Goal: Transaction & Acquisition: Purchase product/service

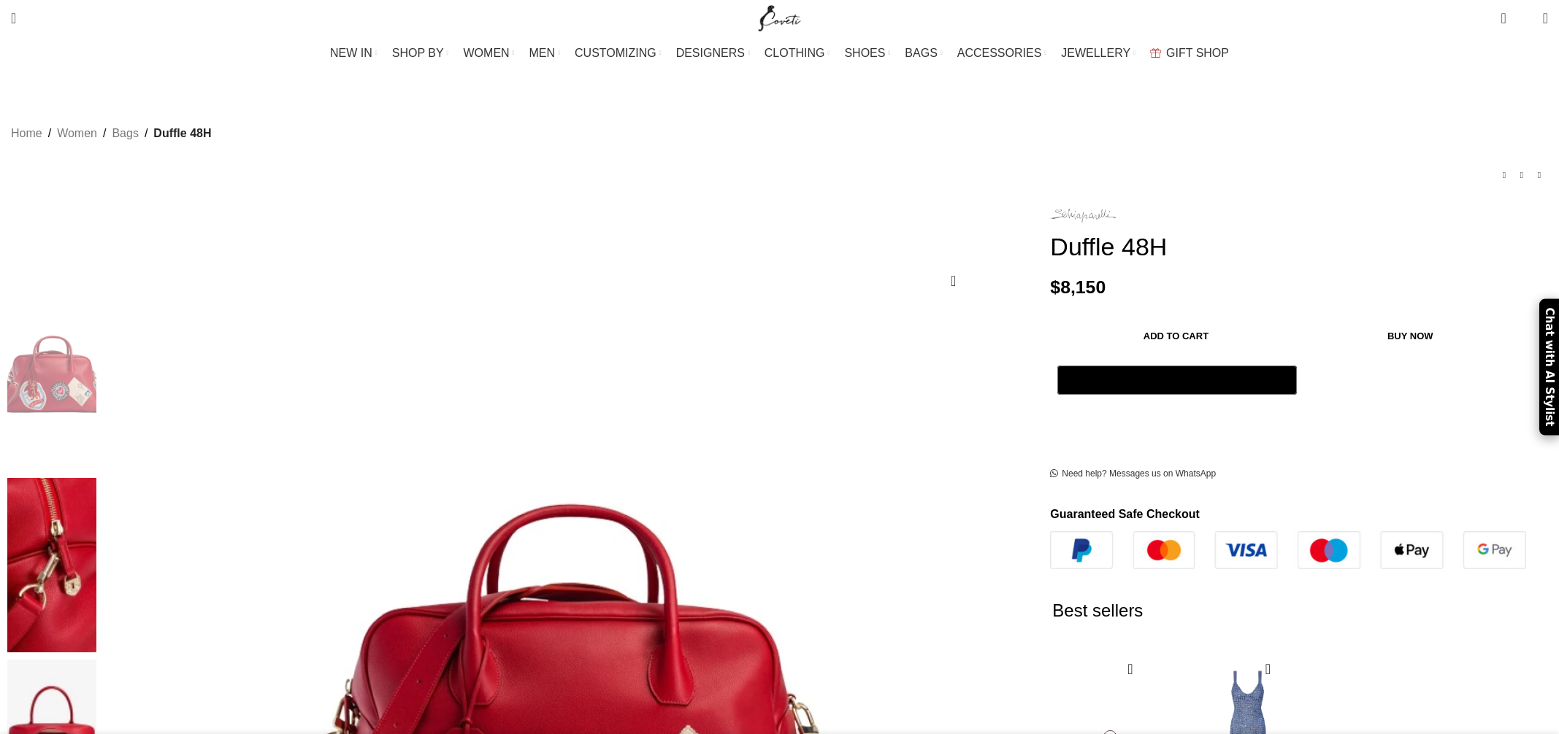
click at [1050, 209] on img at bounding box center [1083, 216] width 66 height 14
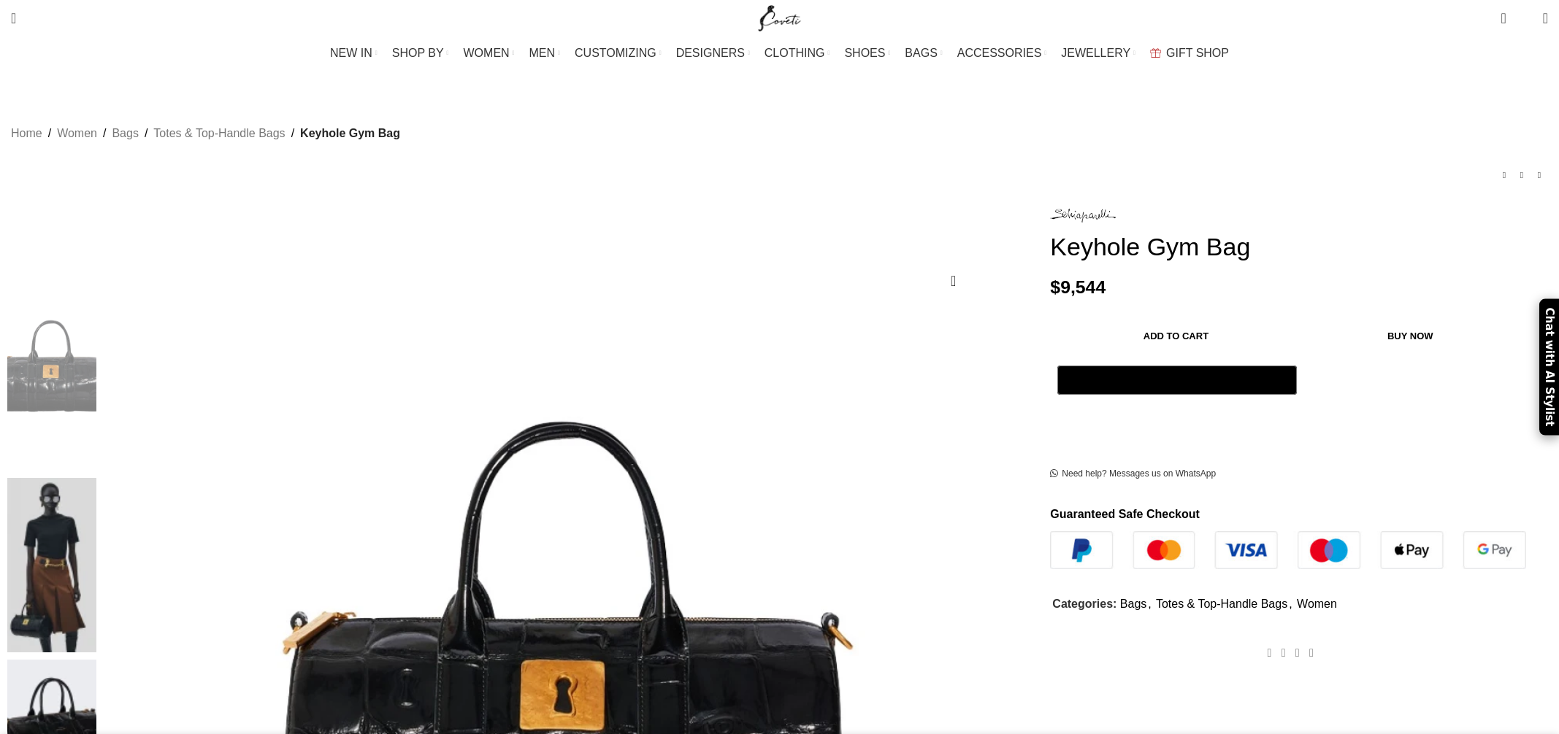
click at [96, 478] on img at bounding box center [51, 565] width 89 height 174
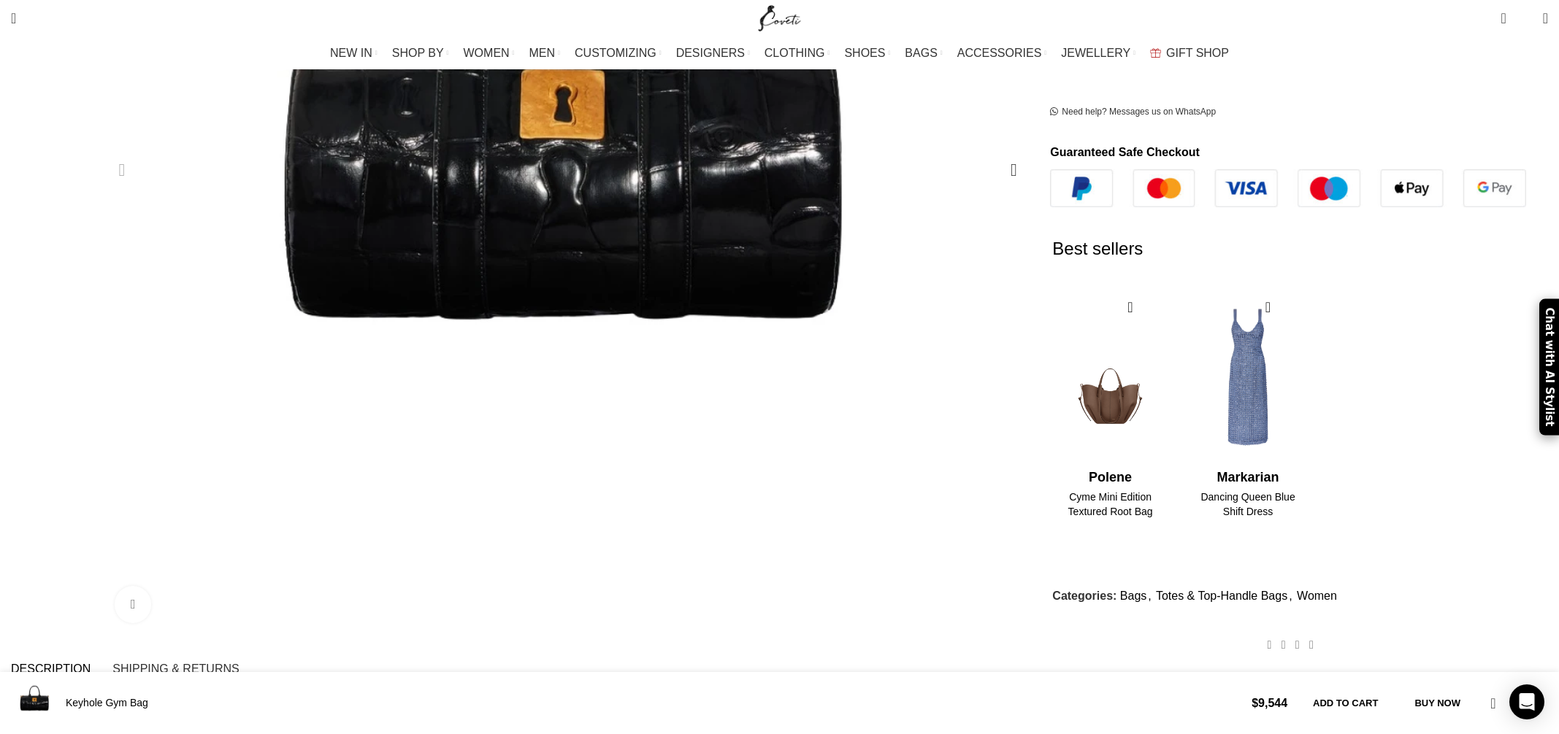
scroll to position [0, 153]
drag, startPoint x: 486, startPoint y: 483, endPoint x: 333, endPoint y: 483, distance: 152.6
copy strong "Schiaparelli Keyhole Gym Bag"
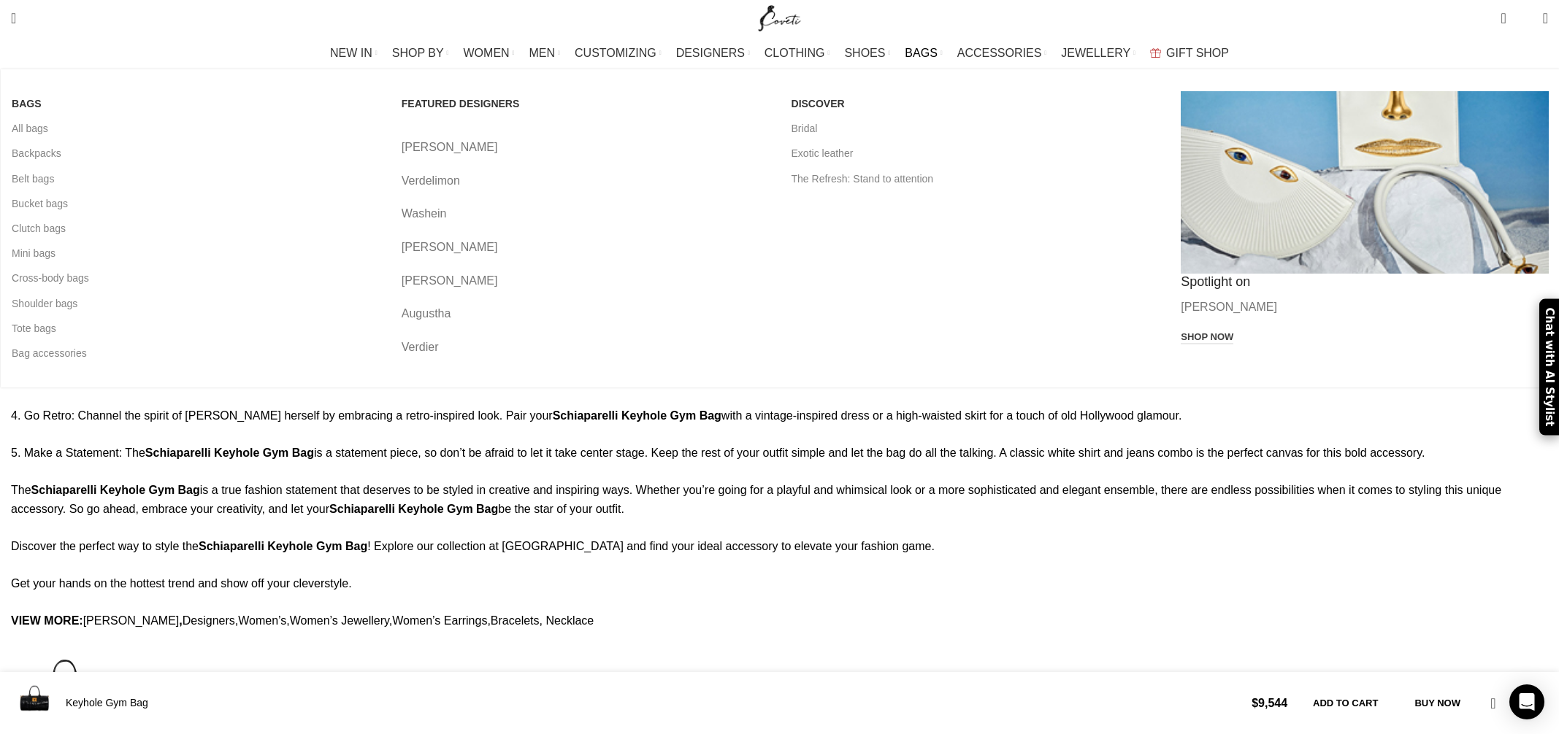
scroll to position [0, 461]
click at [913, 50] on span "BAGS" at bounding box center [921, 53] width 32 height 14
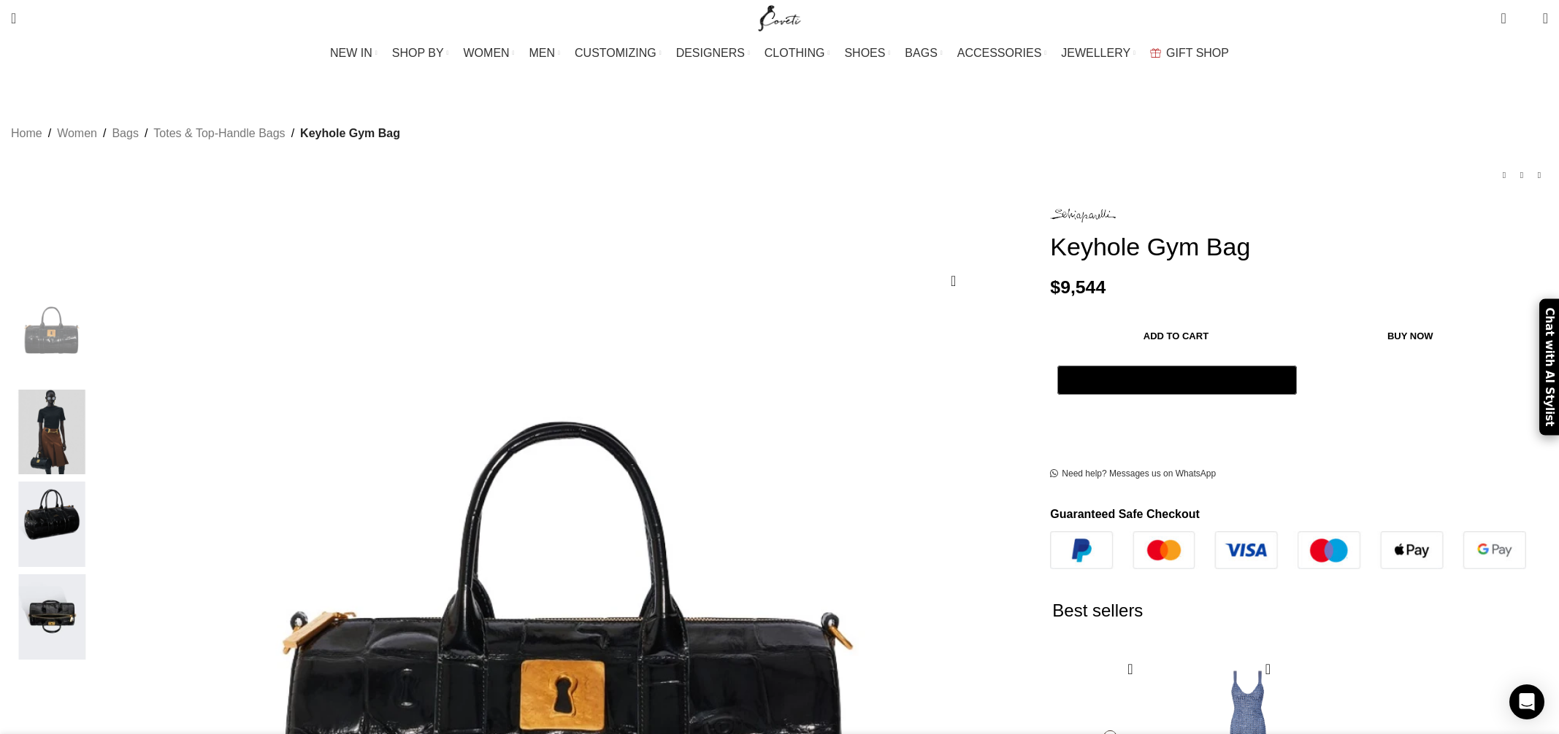
scroll to position [0, 307]
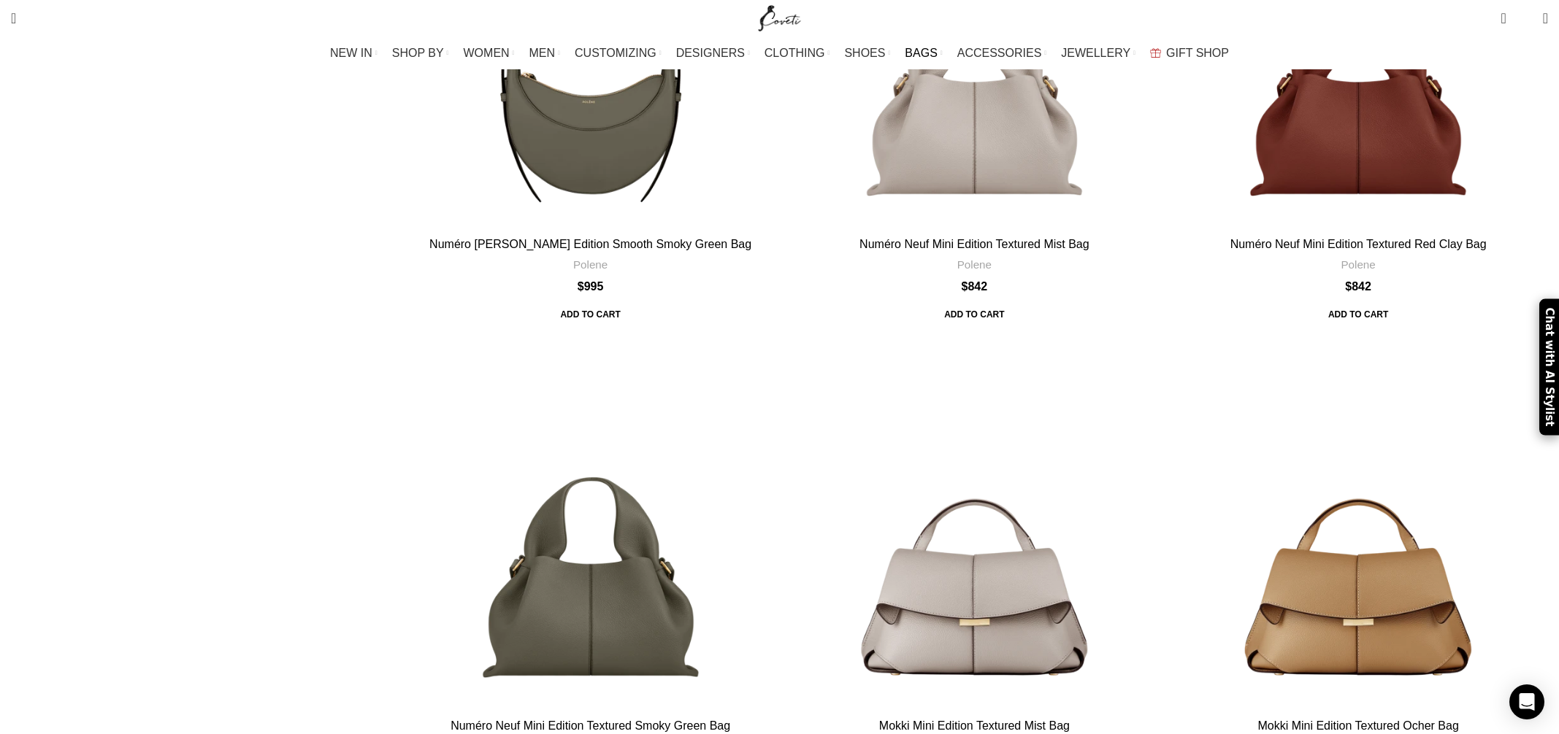
scroll to position [1492, 0]
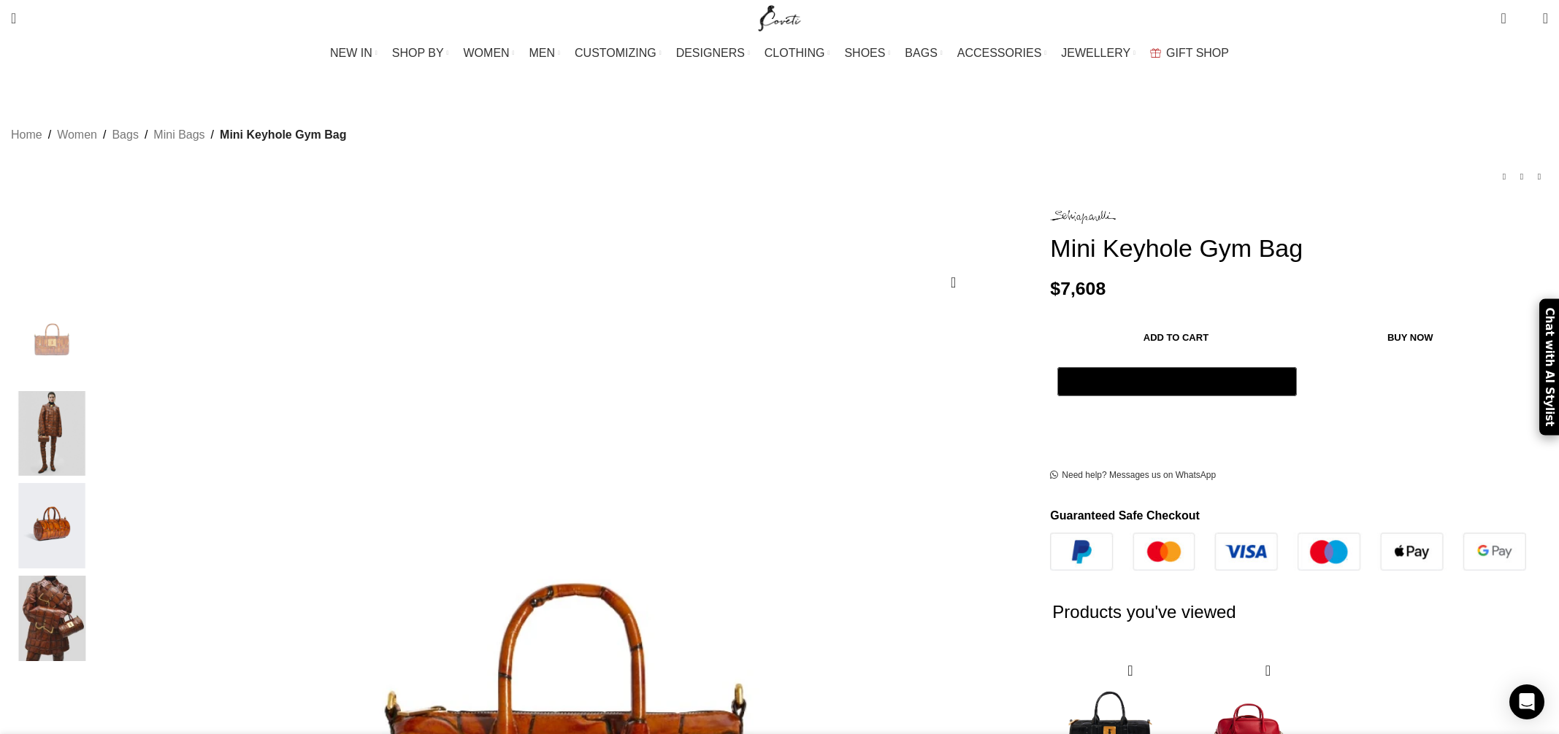
click at [96, 582] on img "4 / 4" at bounding box center [51, 618] width 89 height 85
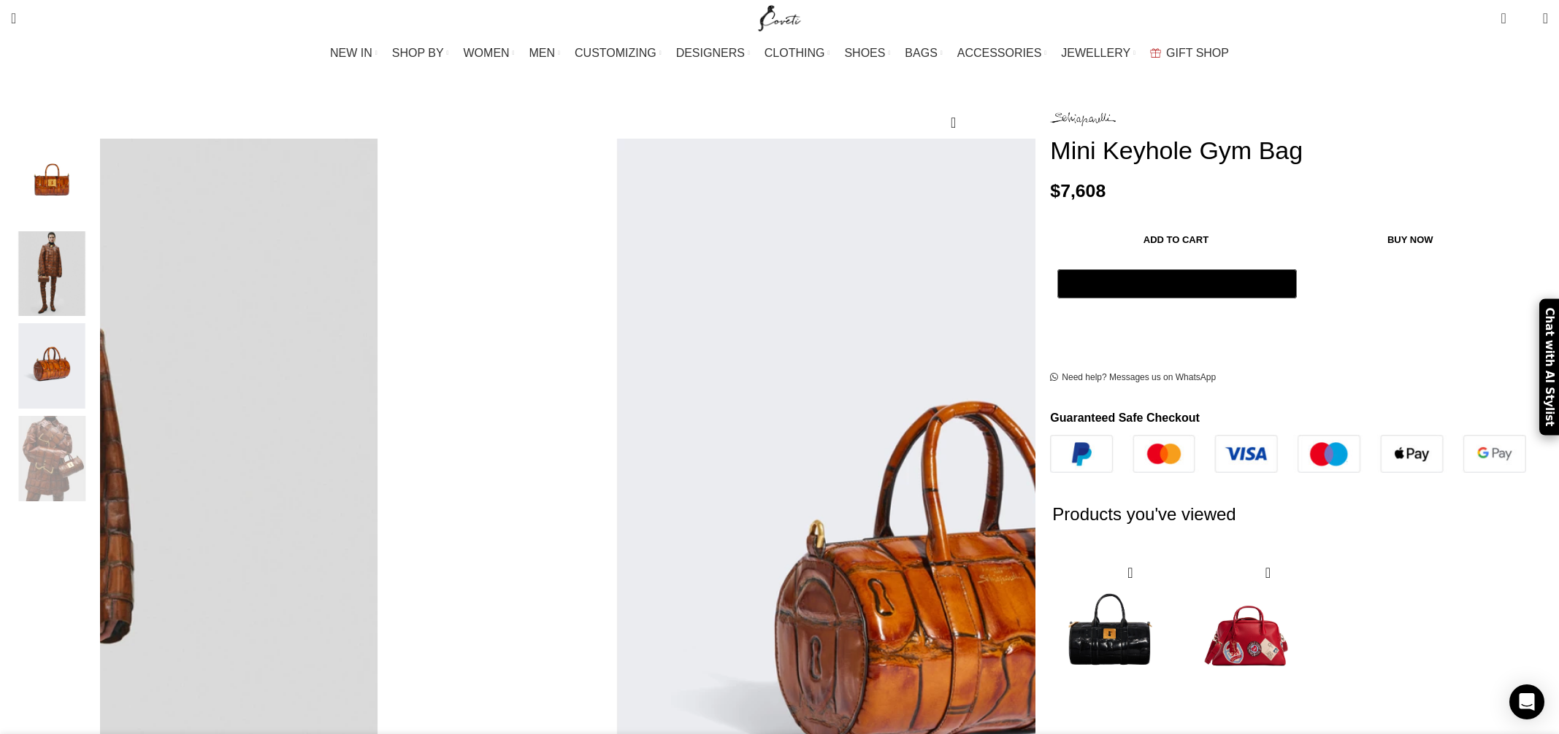
scroll to position [161, 0]
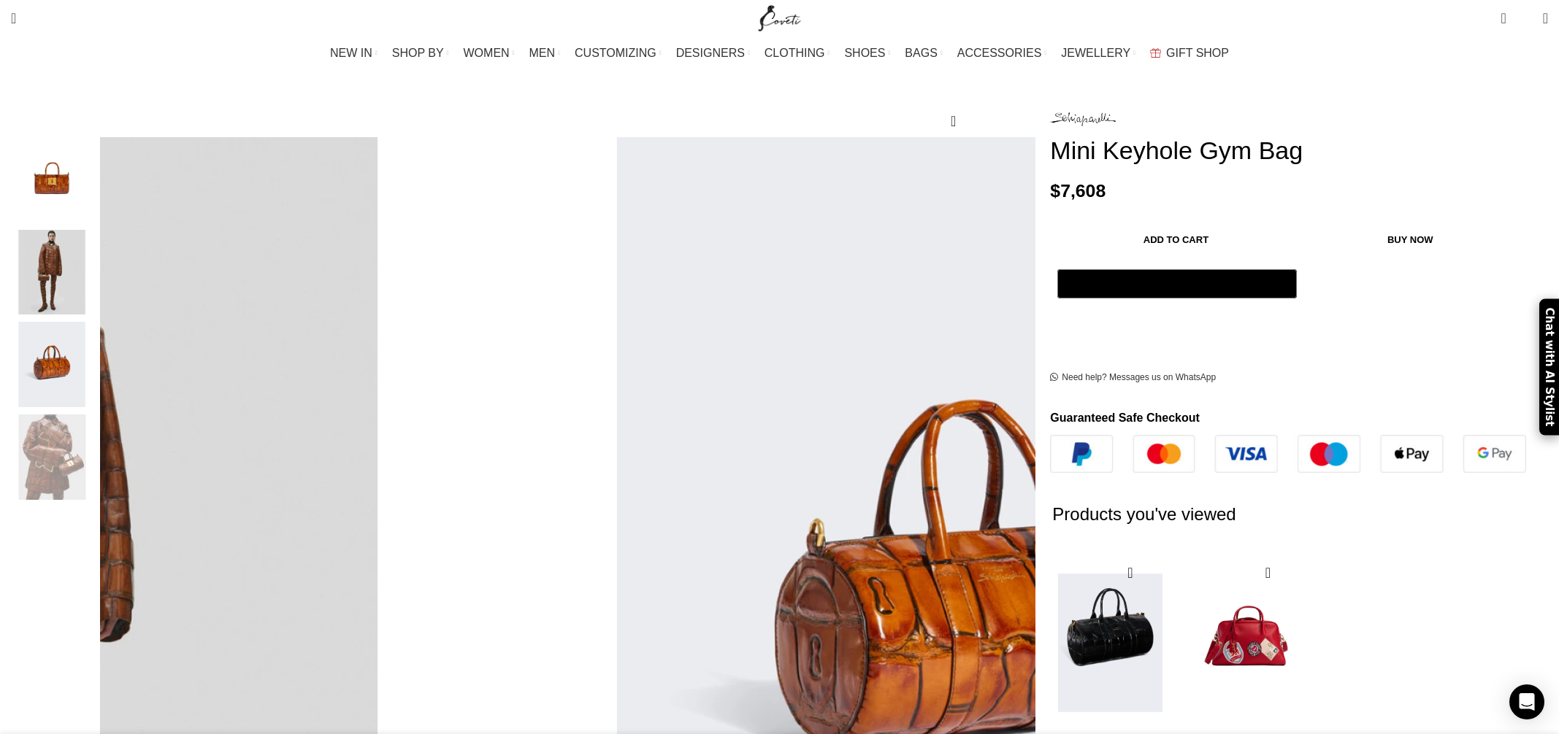
click at [1051, 553] on img "1 / 2" at bounding box center [1110, 643] width 119 height 180
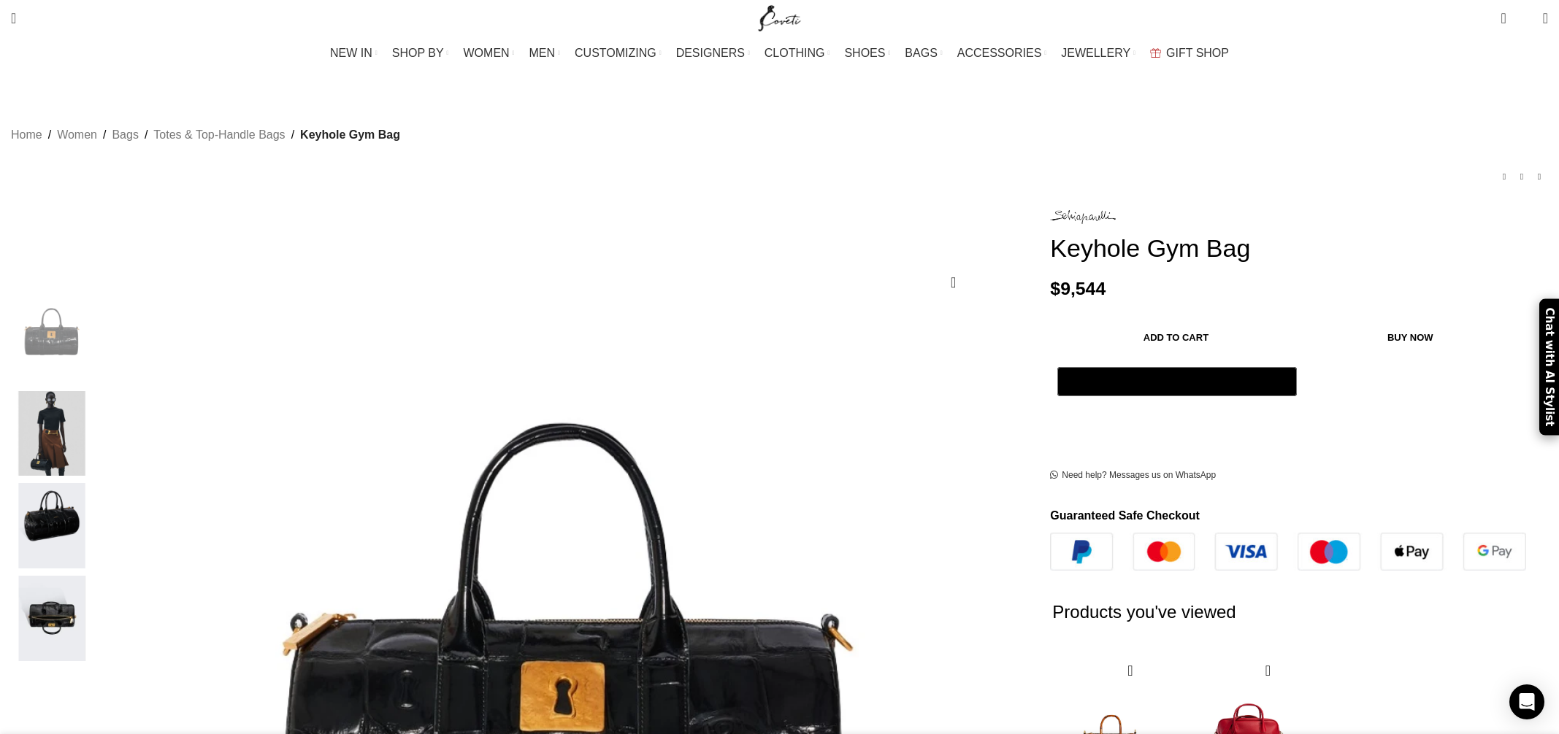
click at [96, 393] on img "2 / 4" at bounding box center [51, 433] width 89 height 85
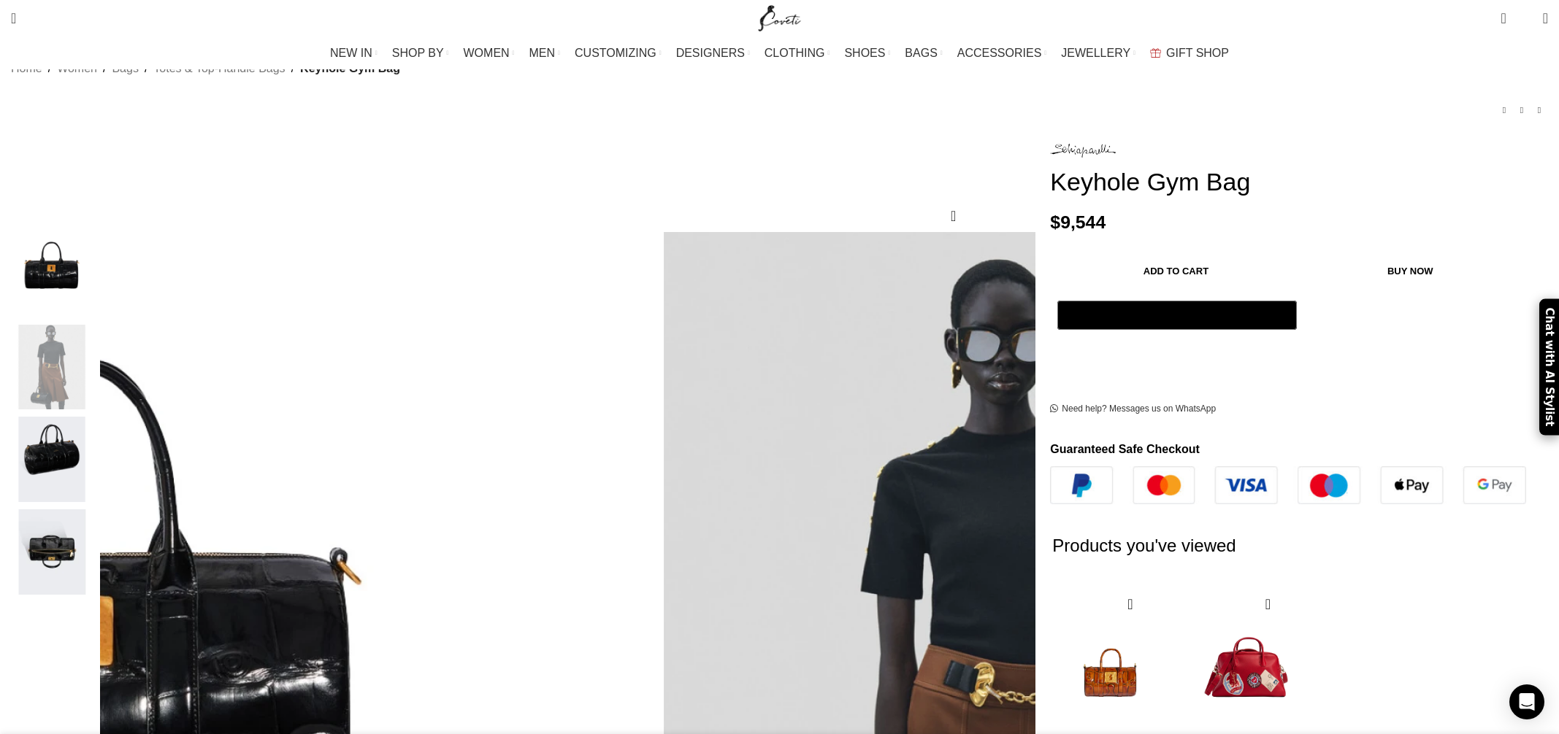
scroll to position [0, 153]
